Goal: Contribute content: Add original content to the website for others to see

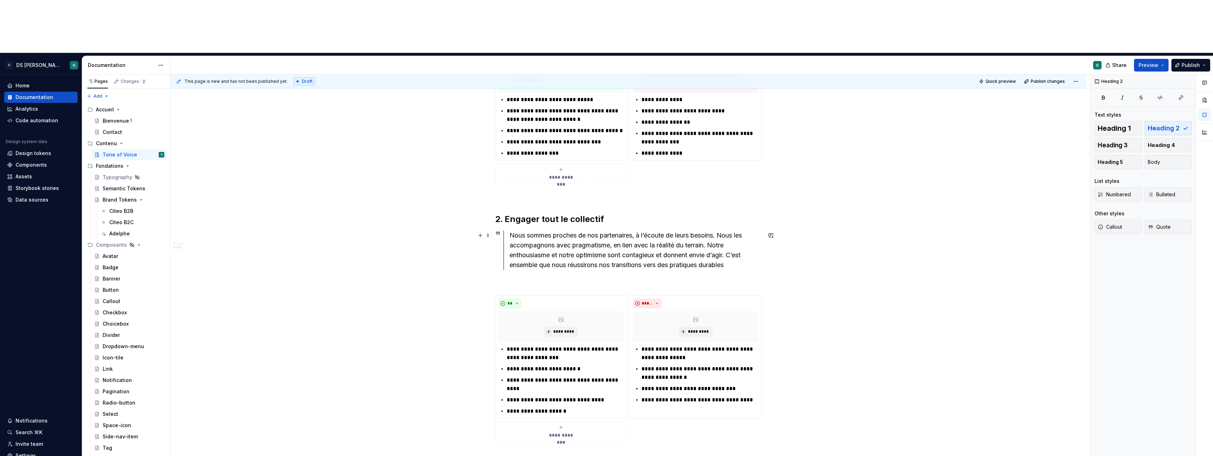
scroll to position [393, 0]
click at [575, 406] on div "**********" at bounding box center [628, 132] width 267 height 669
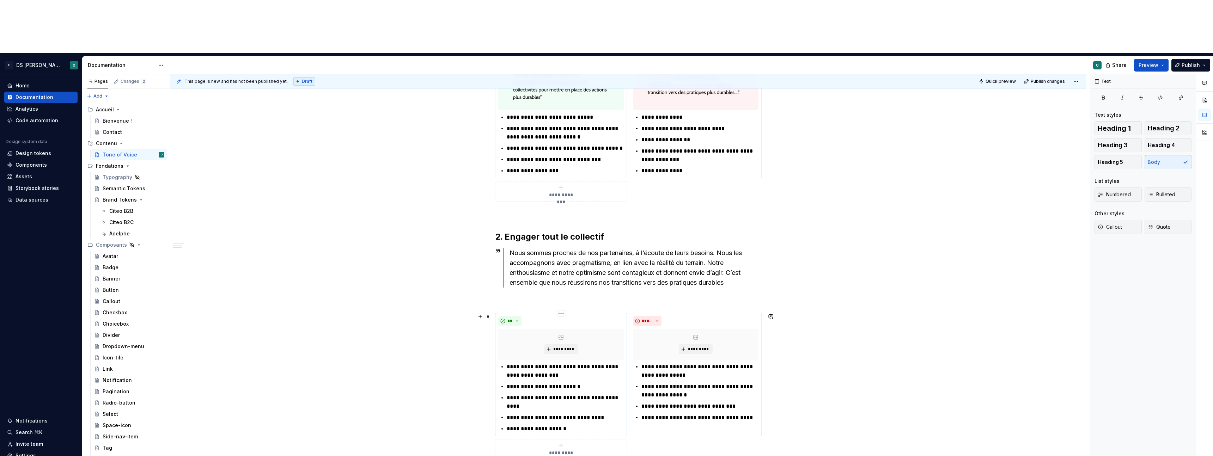
scroll to position [384, 0]
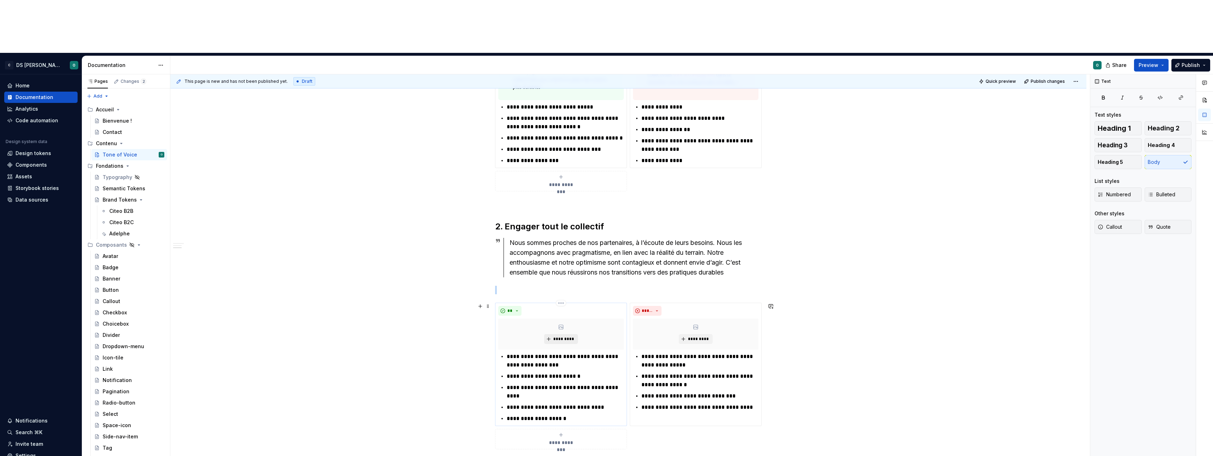
click at [566, 337] on span "*********" at bounding box center [564, 340] width 22 height 6
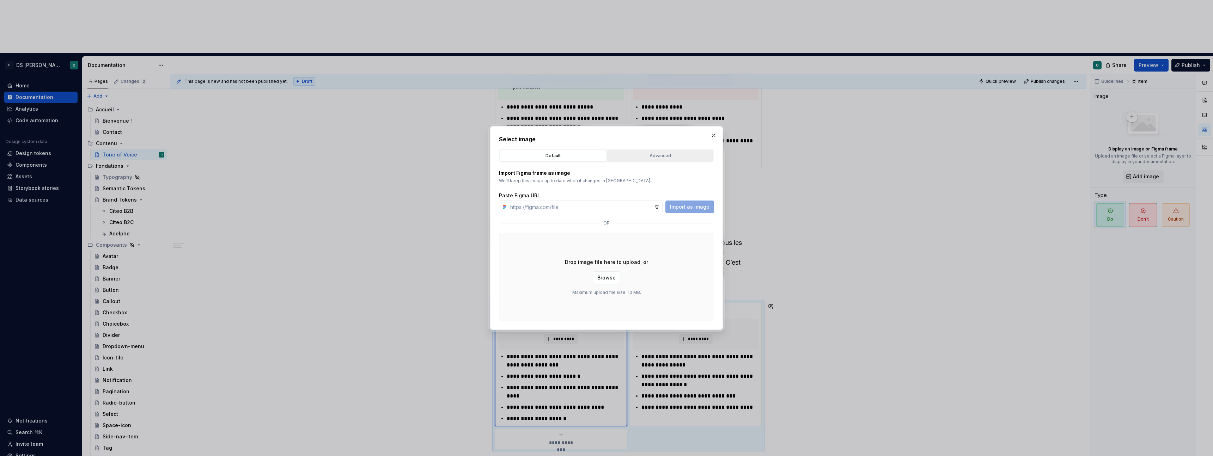
click at [635, 156] on div "Advanced" at bounding box center [661, 155] width 102 height 7
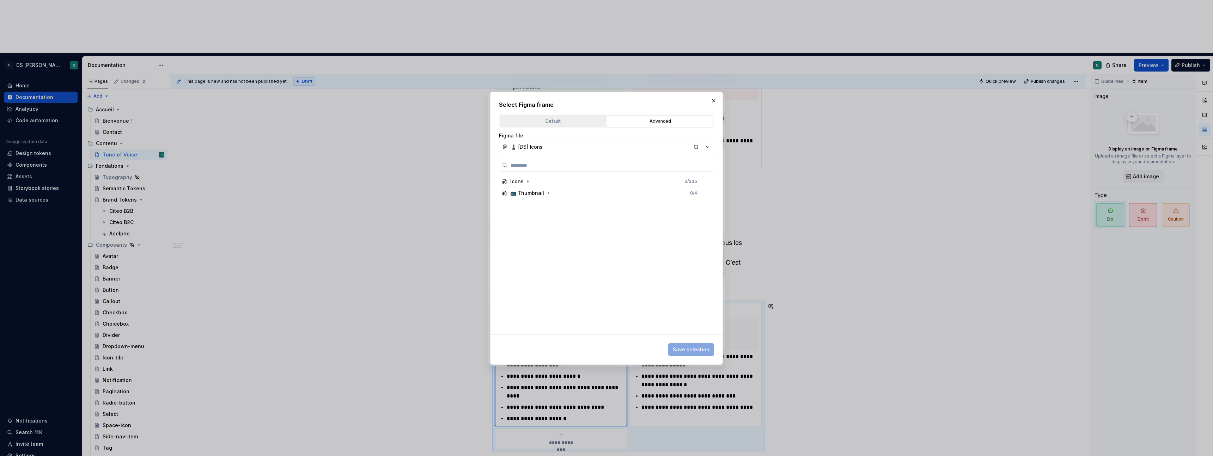
click at [529, 116] on button "Default" at bounding box center [553, 121] width 107 height 12
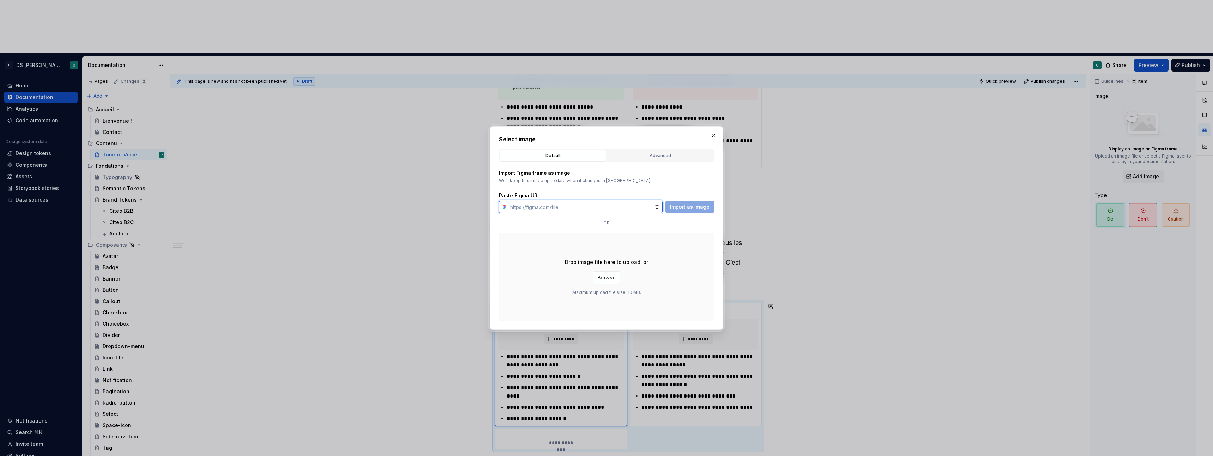
click at [569, 206] on input "text" at bounding box center [581, 207] width 147 height 13
click at [666, 152] on div "Advanced" at bounding box center [661, 155] width 102 height 7
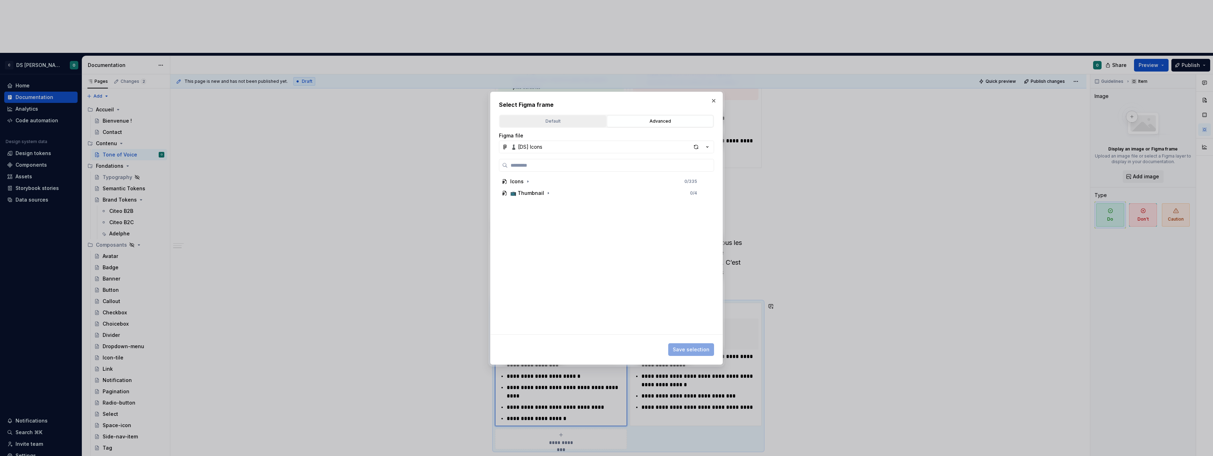
click at [545, 122] on div "Default" at bounding box center [553, 121] width 102 height 7
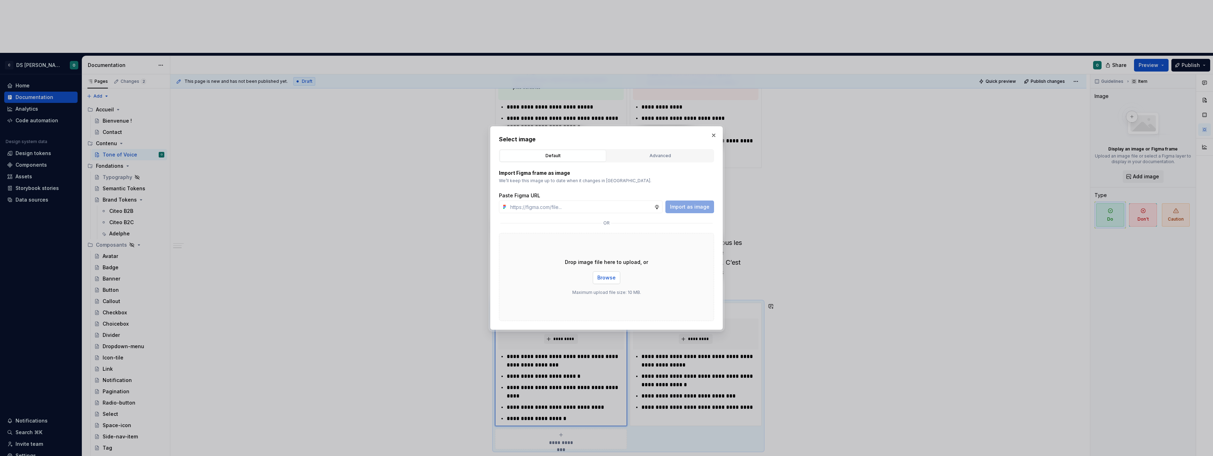
click at [609, 277] on span "Browse" at bounding box center [607, 277] width 18 height 7
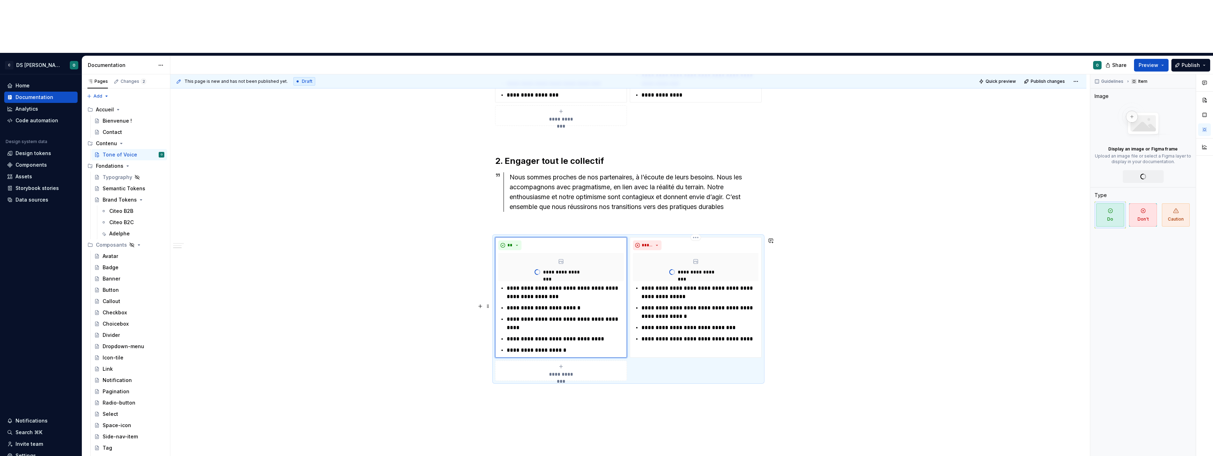
scroll to position [363, 0]
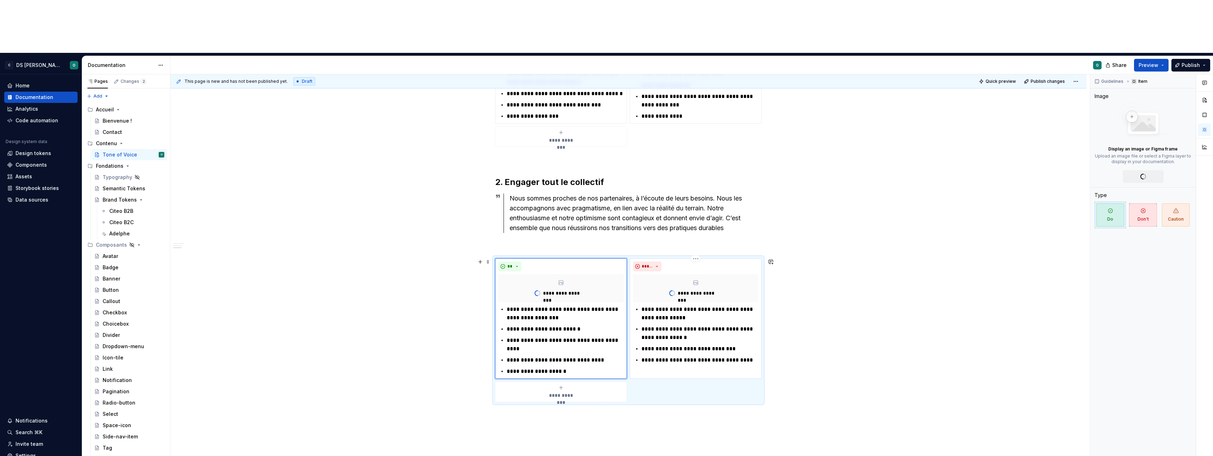
click at [700, 290] on p "**********" at bounding box center [700, 293] width 44 height 7
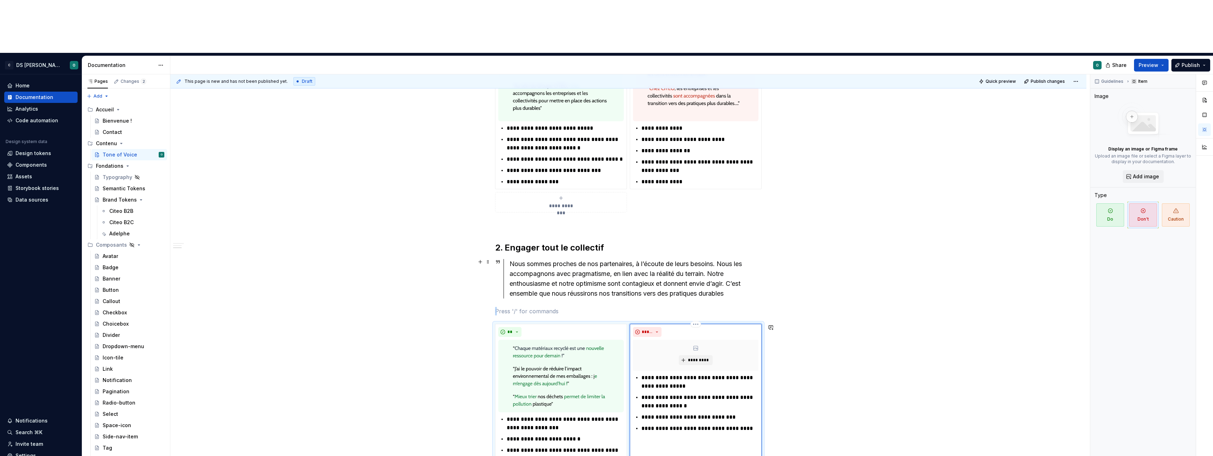
scroll to position [384, 0]
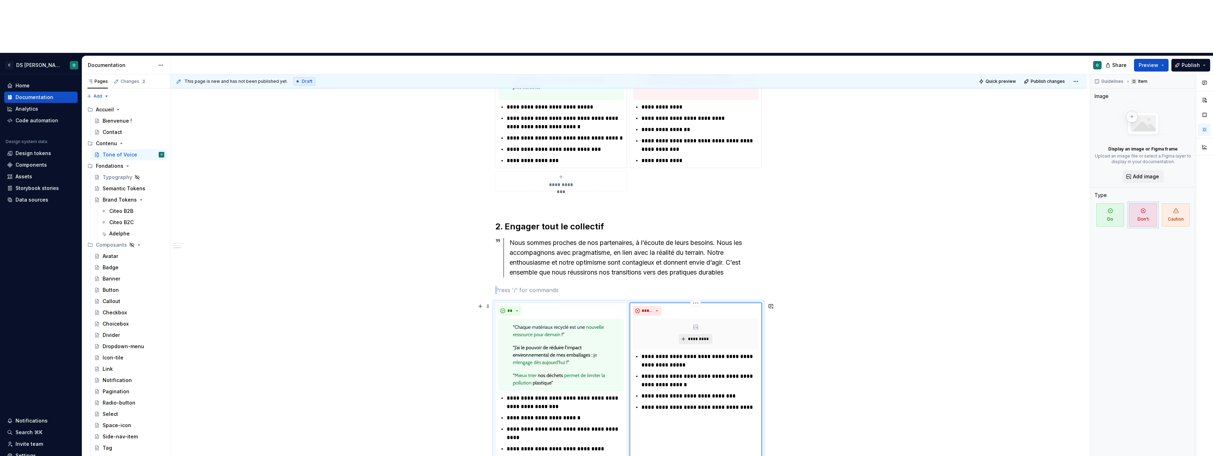
click at [703, 334] on button "*********" at bounding box center [696, 339] width 34 height 10
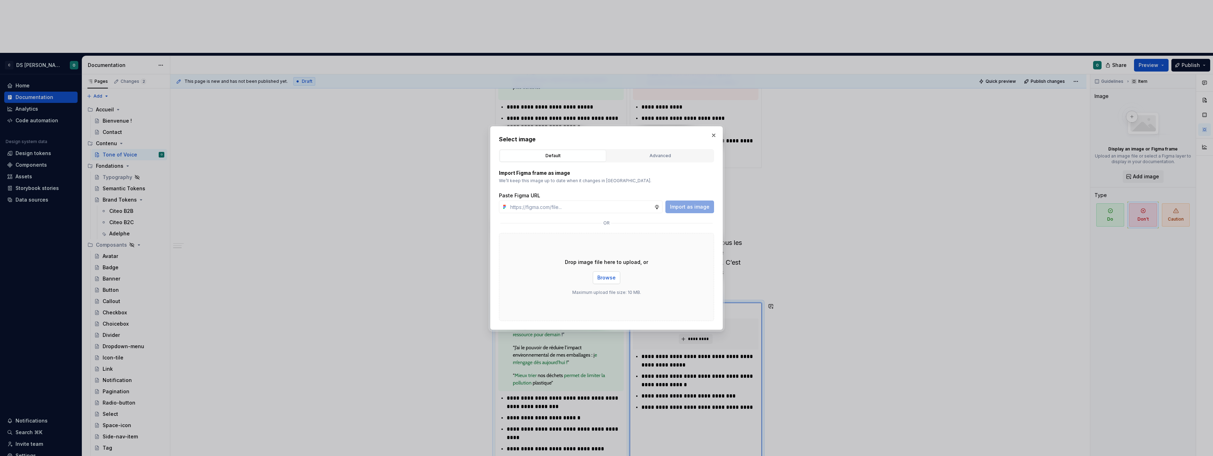
click at [607, 280] on span "Browse" at bounding box center [607, 277] width 18 height 7
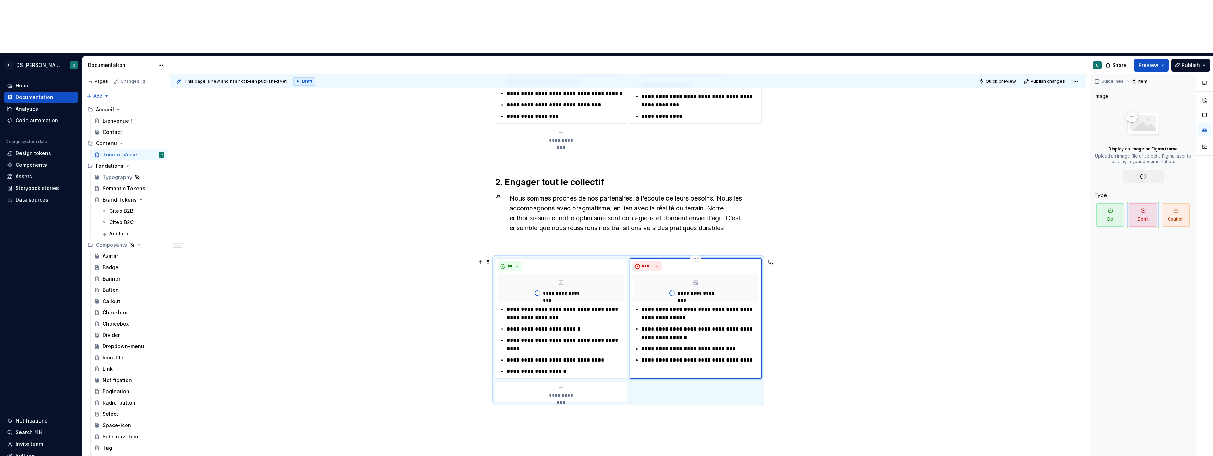
type textarea "*"
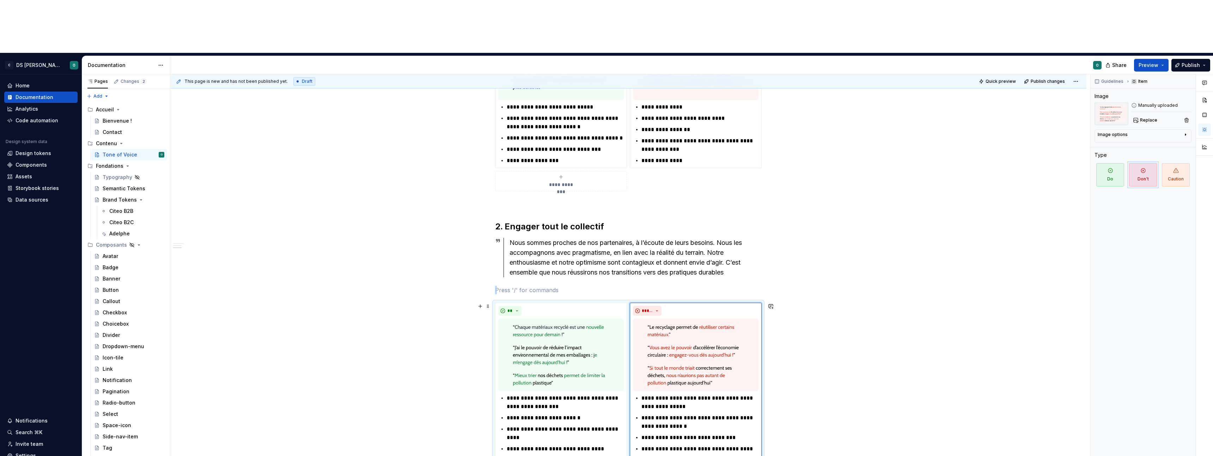
click at [860, 332] on div "**********" at bounding box center [628, 221] width 916 height 864
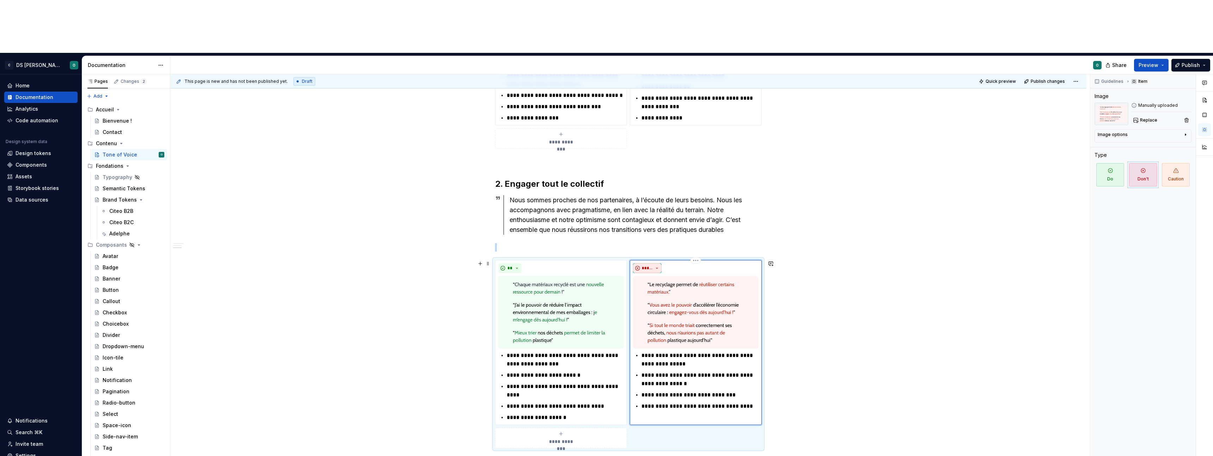
scroll to position [528, 0]
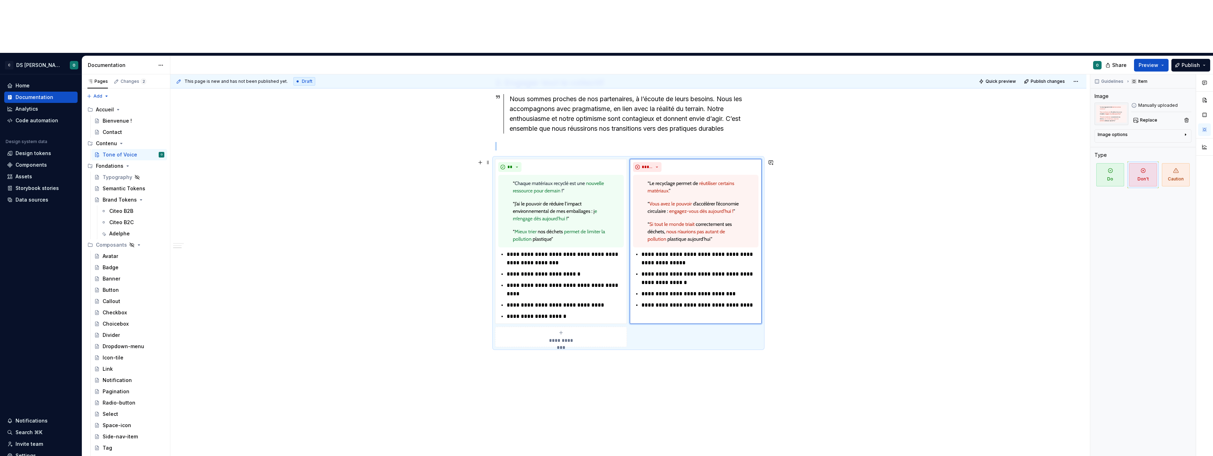
click at [634, 326] on div "**********" at bounding box center [628, 78] width 916 height 864
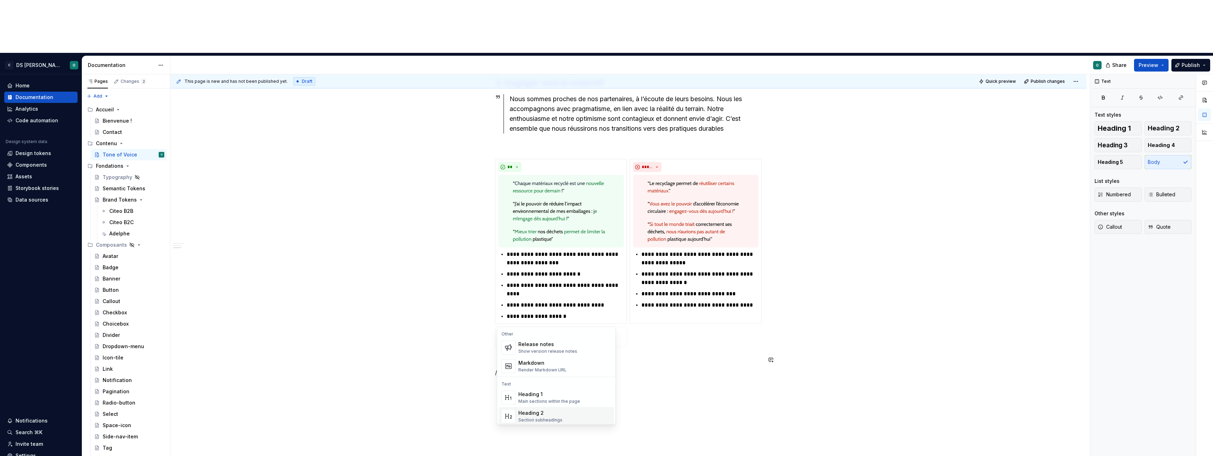
scroll to position [7, 0]
click at [543, 377] on h2 "3. Rester simple" at bounding box center [628, 382] width 267 height 11
click at [543, 377] on h2 "3. Rester Simple" at bounding box center [628, 382] width 267 height 11
click at [557, 361] on div "**********" at bounding box center [628, 90] width 916 height 888
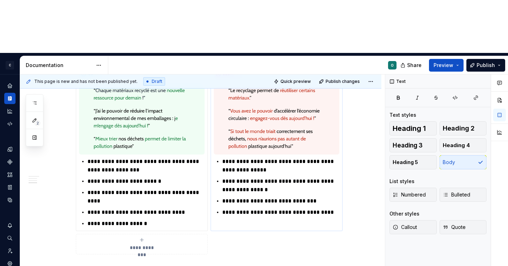
scroll to position [699, 0]
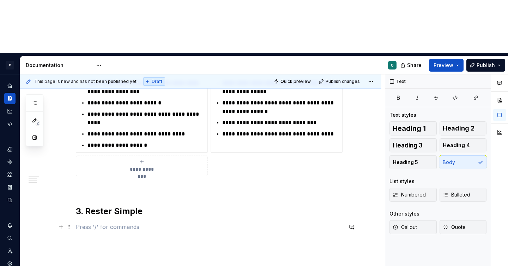
click at [278, 223] on p at bounding box center [209, 227] width 267 height 8
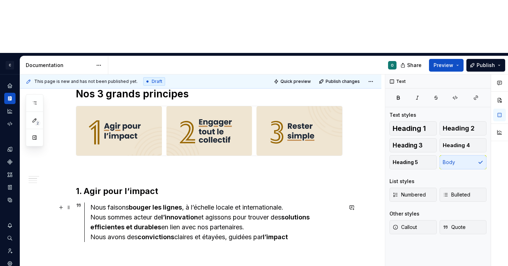
scroll to position [0, 0]
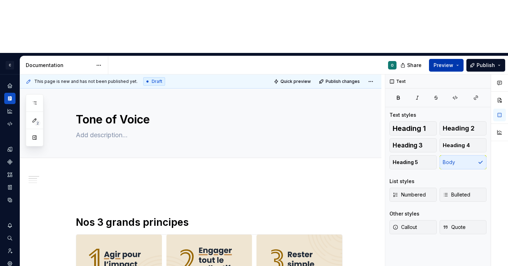
click at [451, 62] on span "Preview" at bounding box center [444, 65] width 20 height 7
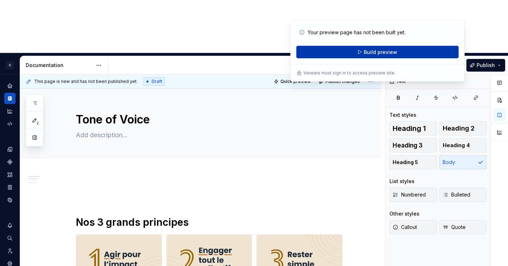
click at [386, 54] on span "Build preview" at bounding box center [381, 52] width 34 height 7
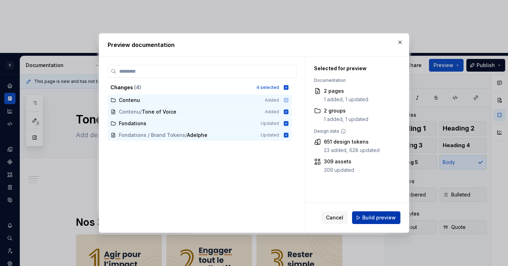
click at [370, 214] on span "Build preview" at bounding box center [379, 217] width 34 height 7
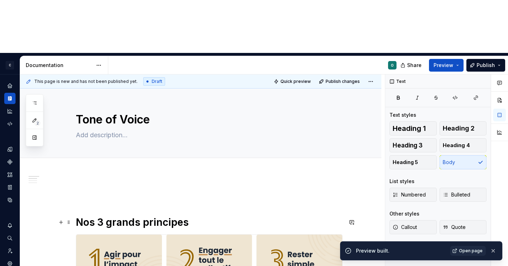
scroll to position [18, 0]
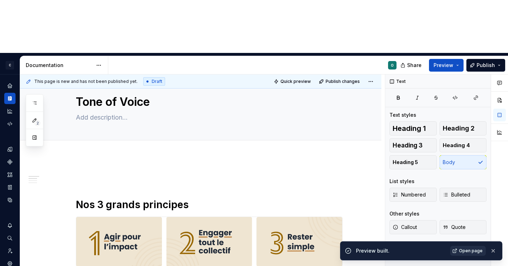
click at [468, 252] on span "Open page" at bounding box center [471, 251] width 24 height 6
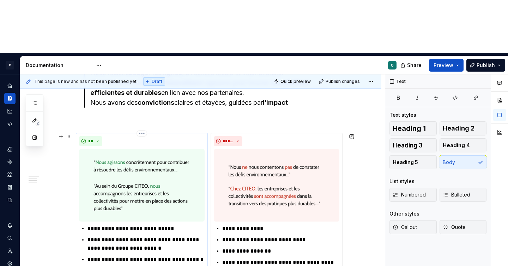
scroll to position [251, 0]
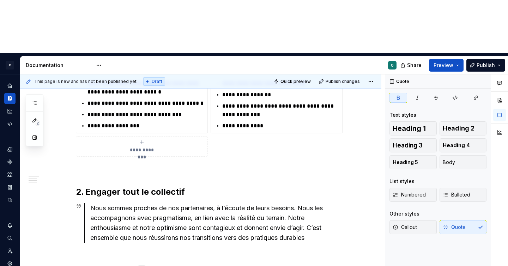
scroll to position [425, 0]
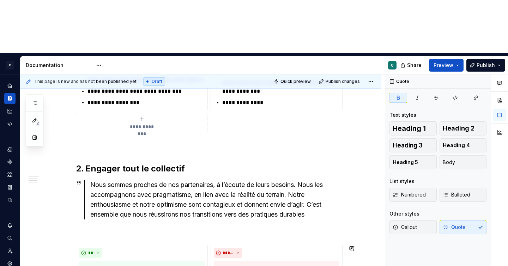
click at [107, 183] on div "**********" at bounding box center [209, 126] width 267 height 723
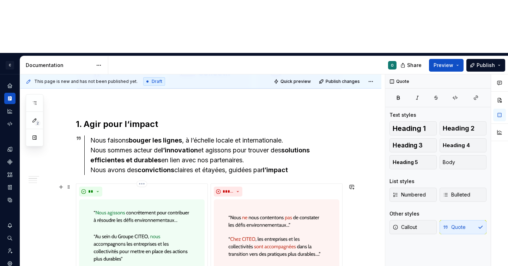
scroll to position [170, 0]
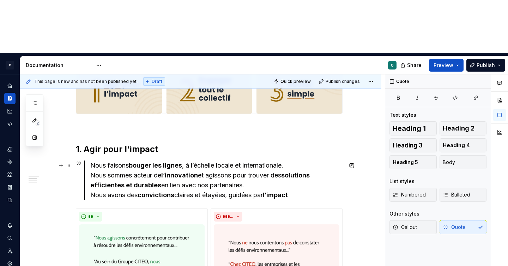
click at [228, 160] on div "Nous faisons bouger les lignes , à l’échelle locale et internationale. Nous som…" at bounding box center [216, 180] width 252 height 40
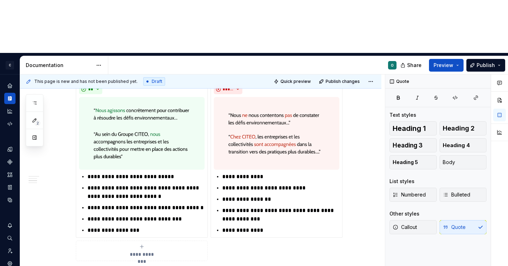
scroll to position [316, 0]
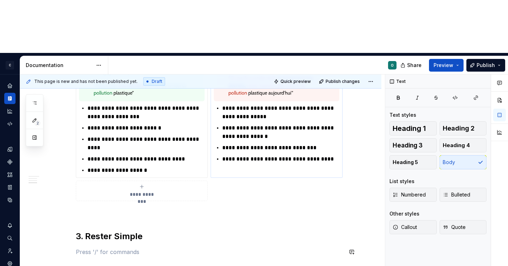
scroll to position [666, 0]
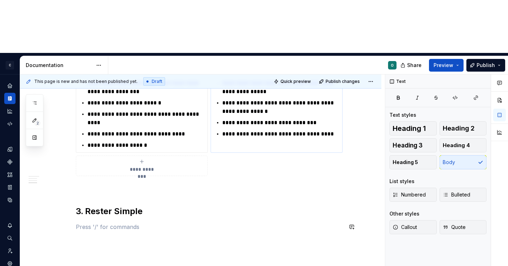
click at [211, 184] on p at bounding box center [209, 188] width 267 height 8
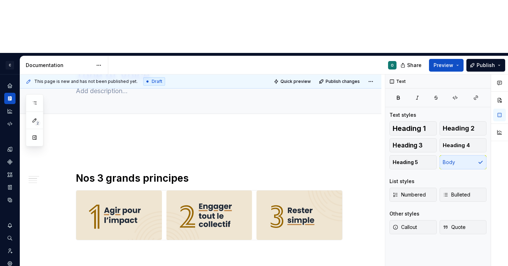
scroll to position [0, 0]
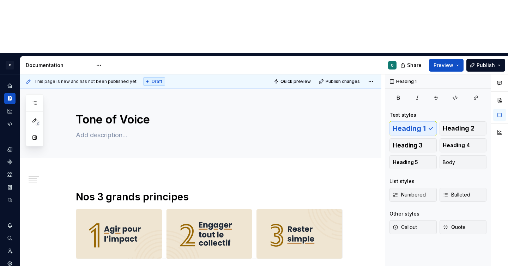
click at [93, 133] on div "**********" at bounding box center [202, 196] width 365 height 245
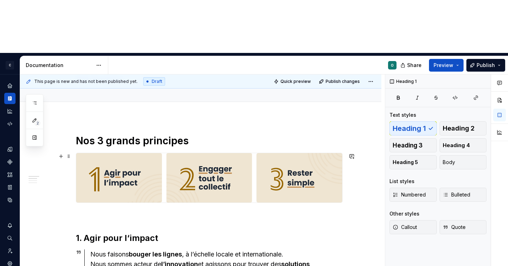
scroll to position [55, 0]
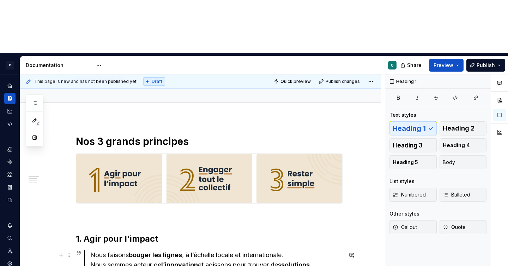
click at [300, 250] on div "Nous faisons bouger les lignes , à l’échelle locale et internationale. Nous som…" at bounding box center [216, 270] width 252 height 40
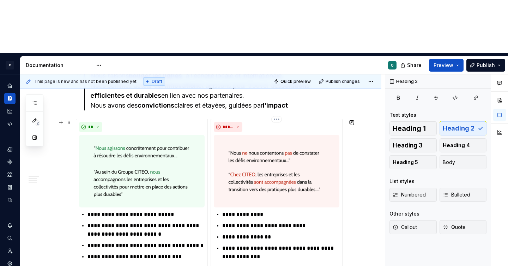
click at [289, 222] on p "**********" at bounding box center [280, 226] width 117 height 8
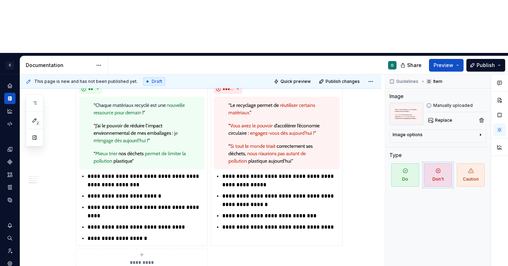
scroll to position [640, 0]
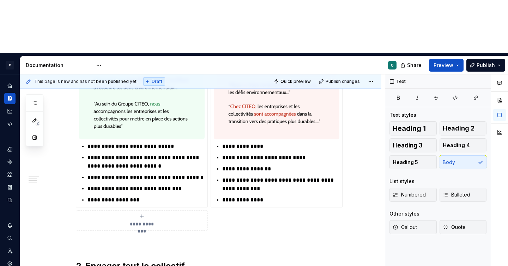
scroll to position [0, 0]
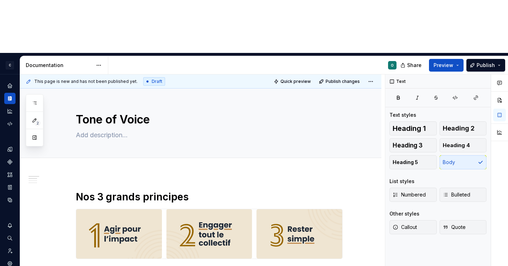
type textarea "*"
click at [128, 129] on textarea at bounding box center [207, 134] width 267 height 11
type textarea "C"
type textarea "*"
type textarea "Co"
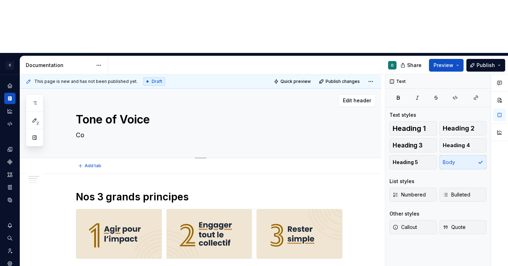
type textarea "*"
type textarea "Com"
type textarea "*"
type textarea "Comm"
type textarea "*"
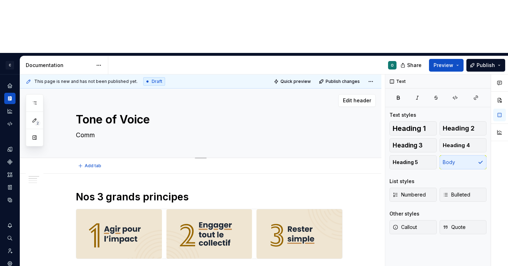
type textarea "Comme"
type textarea "*"
type textarea "Commen"
type textarea "*"
type textarea "Comment"
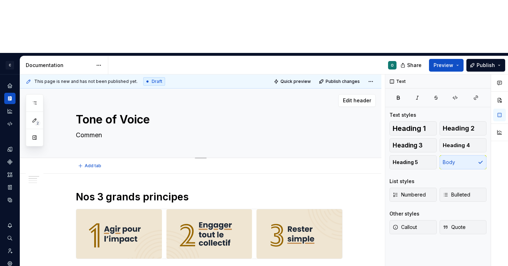
type textarea "*"
type textarea "Comment"
type textarea "*"
type textarea "Comment c"
type textarea "*"
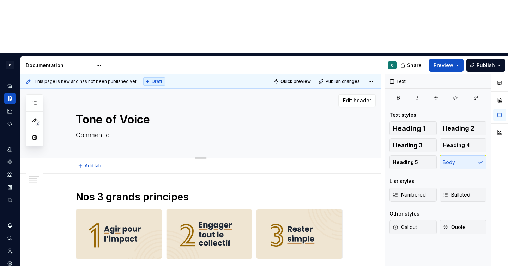
type textarea "Comment cr"
type textarea "*"
type textarea "Comment cré"
type textarea "*"
type textarea "Comment crée"
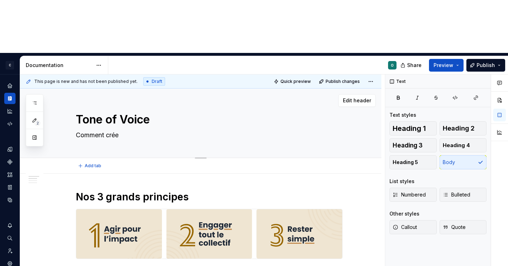
type textarea "*"
type textarea "Comment créer"
type textarea "*"
type textarea "Comment créer"
type textarea "*"
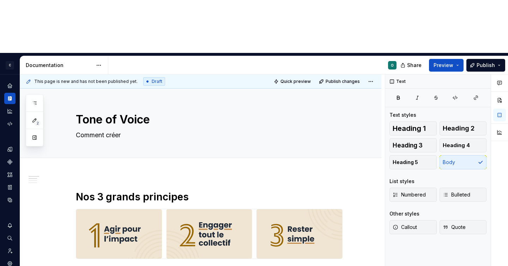
type textarea "Comment créer"
type textarea "*"
click at [209, 95] on div "Tone of Voice Comment créer" at bounding box center [209, 123] width 267 height 69
click at [200, 129] on textarea "Comment créer" at bounding box center [207, 134] width 267 height 11
type textarea "Comment créer l"
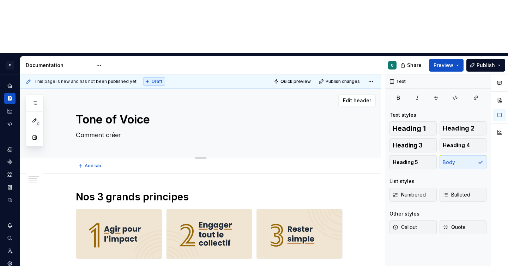
type textarea "*"
type textarea "Comment créer le"
type textarea "*"
type textarea "Comment créer le"
type textarea "*"
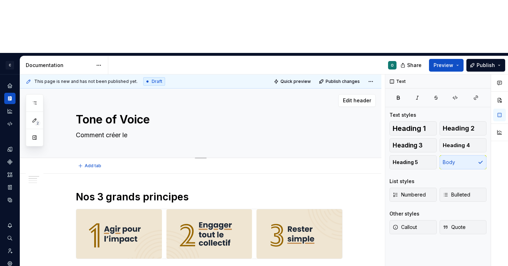
type textarea "Comment créer le"
type textarea "*"
type textarea "Comment créer l"
type textarea "*"
type textarea "Comment créer le"
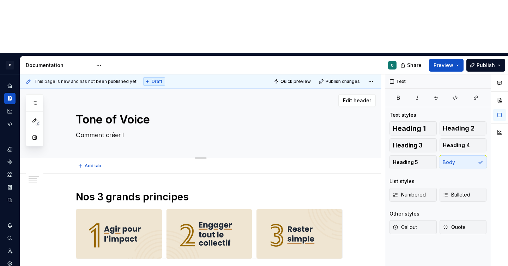
type textarea "*"
type textarea "Comment créer le"
type textarea "*"
type textarea "Comment créer le c"
type textarea "*"
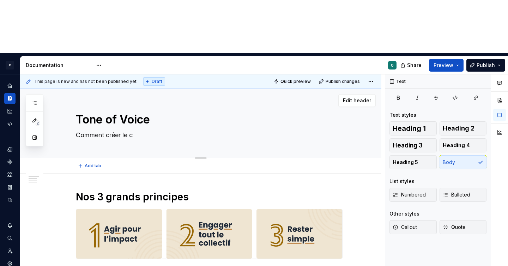
type textarea "Comment créer le co"
type textarea "*"
type textarea "Comment créer le con"
type textarea "*"
type textarea "Comment créer le cont"
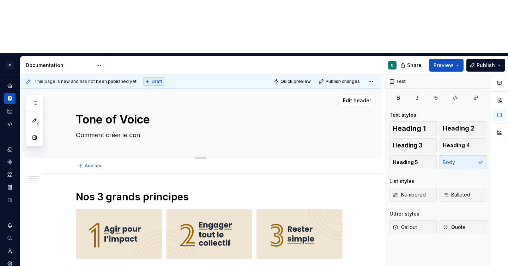
type textarea "*"
type textarea "Comment créer le conte"
type textarea "*"
type textarea "Comment créer le conten"
type textarea "*"
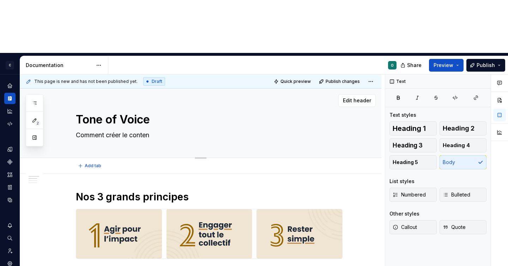
type textarea "Comment créer le contenu"
type textarea "*"
type textarea "Comment créer le contenu"
type textarea "*"
type textarea "Comment créer le contenu p"
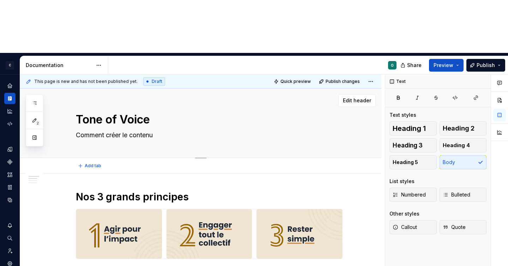
type textarea "*"
type textarea "Comment créer le contenu po"
type textarea "*"
type textarea "Comment créer le contenu pou"
type textarea "*"
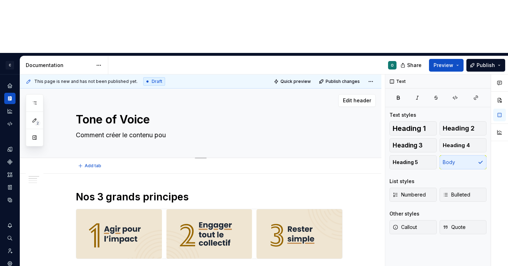
type textarea "Comment créer le contenu pour"
type textarea "*"
type textarea "Comment créer le contenu pour"
click at [131, 129] on textarea "Comment créer le contenu pour" at bounding box center [207, 134] width 267 height 11
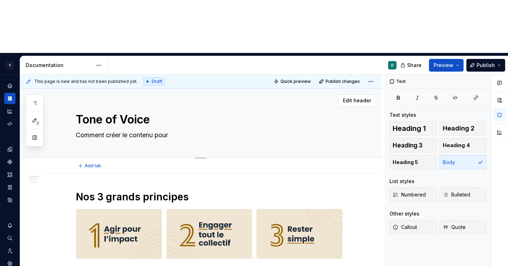
type textarea "*"
type textarea "Comment créer lecontenu pour"
type textarea "*"
type textarea "Comment créer lcontenu pour"
type textarea "*"
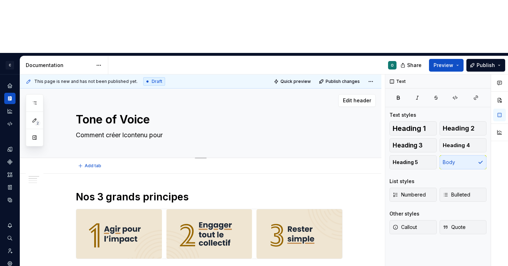
type textarea "Comment créer contenu pour"
type textarea "*"
type textarea "Comment créer ucontenu pour"
type textarea "*"
type textarea "Comment créer contenu pour"
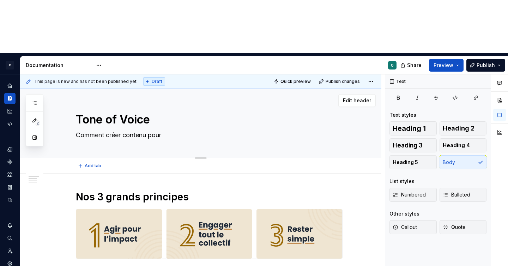
type textarea "*"
type textarea "Comment créer lcontenu pour"
type textarea "*"
type textarea "Comment créer lecontenu pour"
type textarea "*"
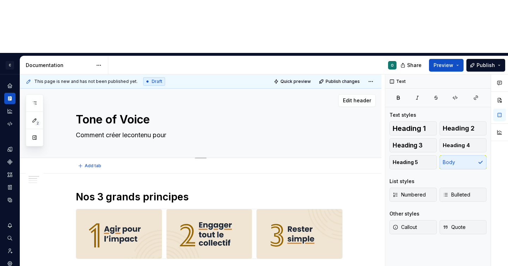
type textarea "Comment créer le contenu pour"
type textarea "*"
type textarea "Comment créer le contenu pour"
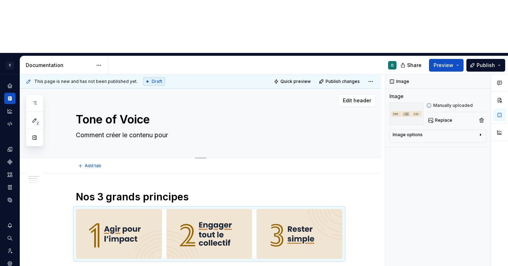
click at [160, 129] on textarea "Comment créer le contenu pour" at bounding box center [207, 134] width 267 height 11
click at [176, 129] on textarea "Comment créer le contenu pour" at bounding box center [207, 134] width 267 height 11
click at [170, 129] on textarea "Comment créer le contenu pour" at bounding box center [207, 134] width 267 height 11
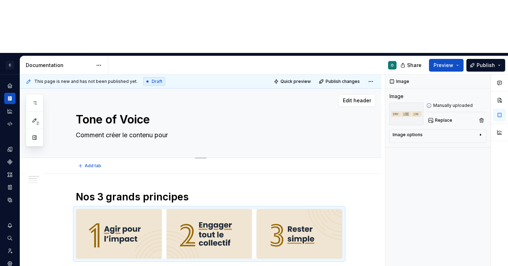
click at [170, 129] on textarea "Comment créer le contenu pour" at bounding box center [207, 134] width 267 height 11
type textarea "*"
type textarea "Comment créer le contenu d"
type textarea "*"
type textarea "Comment créer le contenu de"
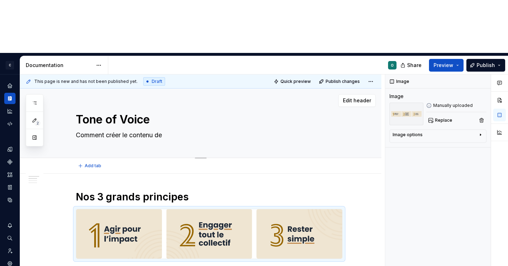
type textarea "*"
type textarea "Comment créer le contenu de"
type textarea "*"
type textarea "Comment créer le contenu de t"
type textarea "*"
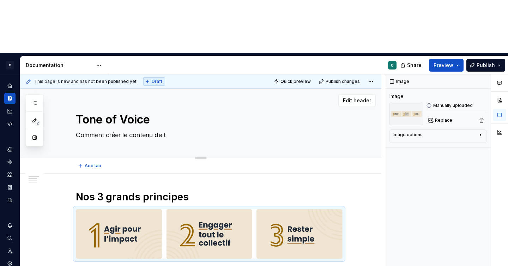
type textarea "Comment créer le contenu de to"
type textarea "*"
type textarea "Comment créer le contenu de tou"
type textarea "*"
type textarea "Comment créer le contenu de tous"
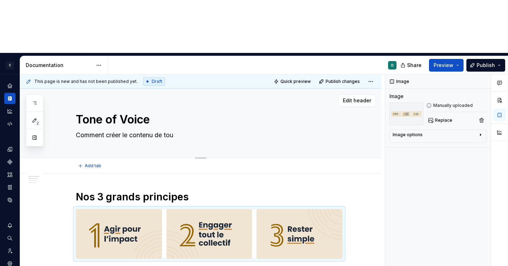
type textarea "*"
type textarea "Comment créer le contenu de tous"
type textarea "*"
type textarea "Comment créer le contenu de tous l"
type textarea "*"
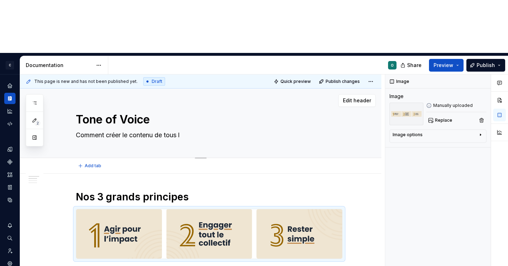
type textarea "Comment créer le contenu de tous le"
type textarea "*"
type textarea "Comment créer le contenu de tous les"
type textarea "*"
type textarea "Comment créer le contenu de tous les"
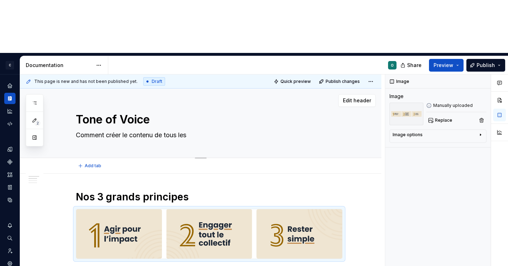
type textarea "*"
type textarea "Comment créer le contenu de tous les s"
type textarea "*"
type textarea "Comment créer le contenu de tous les su"
type textarea "*"
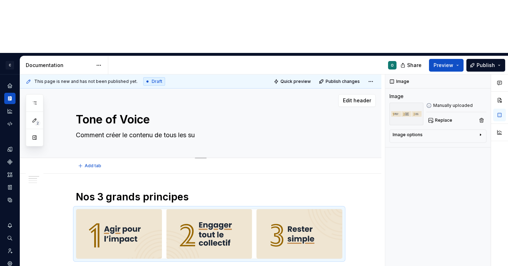
type textarea "Comment créer le contenu de tous les sup"
type textarea "*"
type textarea "Comment créer le contenu de tous les supp"
type textarea "*"
type textarea "Comment créer le contenu de tous les suppo"
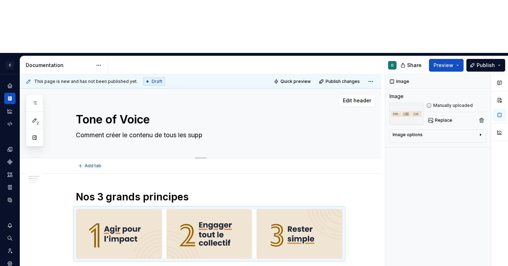
type textarea "*"
type textarea "Comment créer le contenu de tous les suppor"
type textarea "*"
type textarea "Comment créer le contenu de tous les support"
type textarea "*"
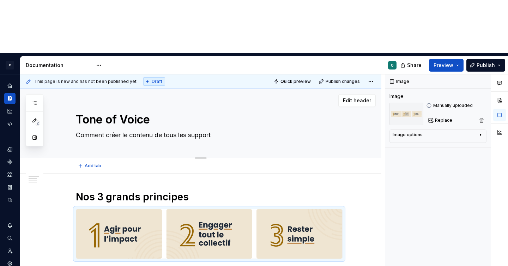
type textarea "Comment créer le contenu de tous les supports"
type textarea "*"
type textarea "Comment créer le contenu de tous les supports"
type textarea "*"
type textarea "Comment créer le contenu de tous les supports"
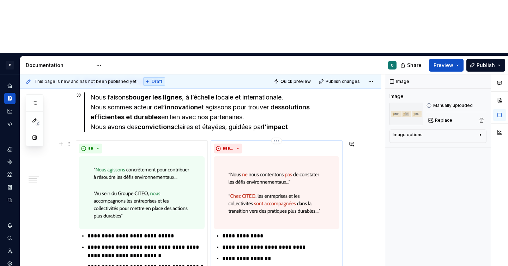
click at [247, 156] on img at bounding box center [277, 192] width 126 height 73
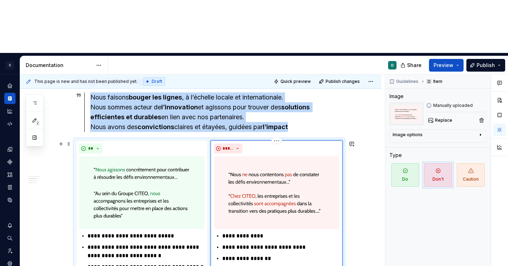
scroll to position [113, 0]
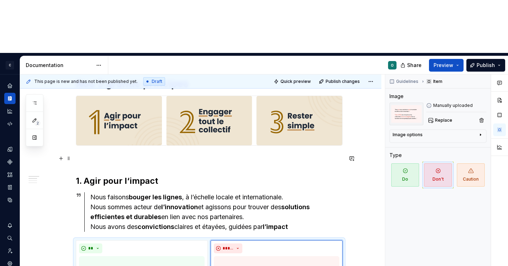
click at [241, 154] on p at bounding box center [209, 158] width 267 height 8
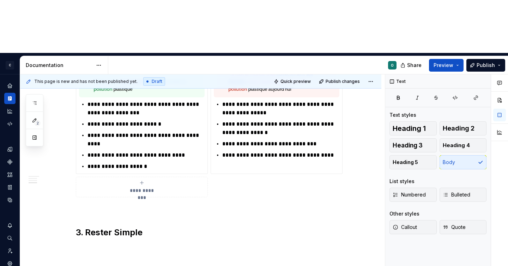
scroll to position [640, 0]
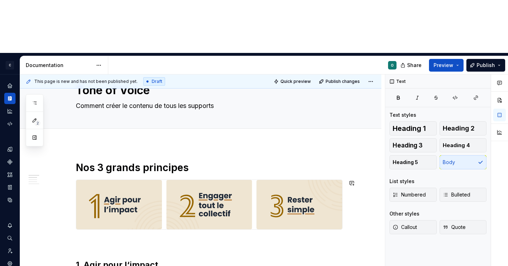
scroll to position [0, 0]
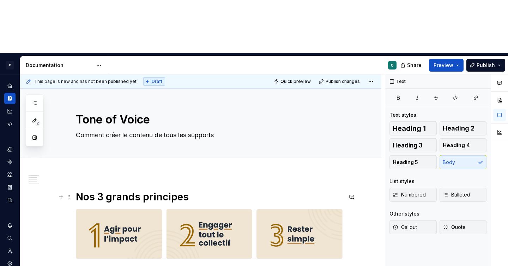
click at [116, 190] on h1 "Nos 3 grands principes" at bounding box center [209, 196] width 267 height 13
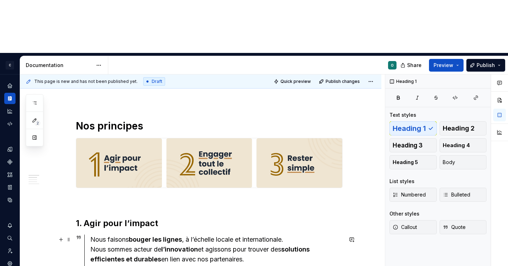
scroll to position [76, 0]
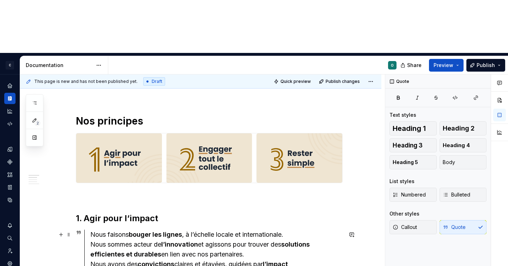
click at [237, 230] on div "Nous faisons bouger les lignes , à l’échelle locale et internationale. Nous som…" at bounding box center [216, 250] width 252 height 40
click at [235, 230] on div "Nous faisons bouger les lignes , à l’échelle locale et internationale. Nous som…" at bounding box center [216, 250] width 252 height 40
click at [170, 115] on h1 "Nos principes" at bounding box center [209, 121] width 267 height 13
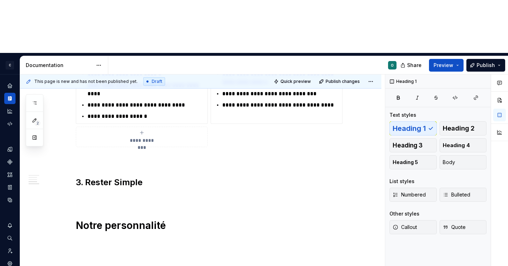
scroll to position [697, 0]
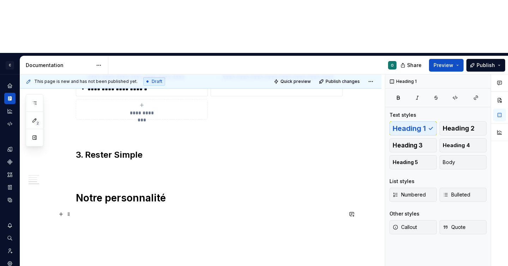
type textarea "*"
